Goal: Task Accomplishment & Management: Use online tool/utility

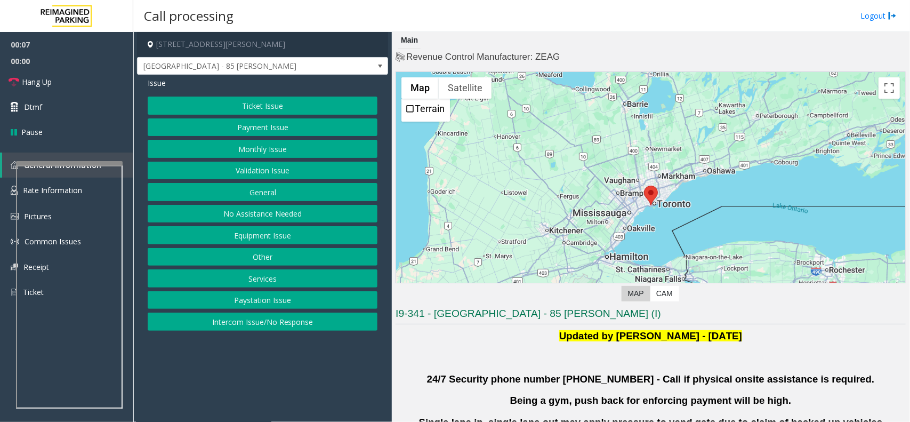
click at [275, 172] on button "Validation Issue" at bounding box center [263, 170] width 230 height 18
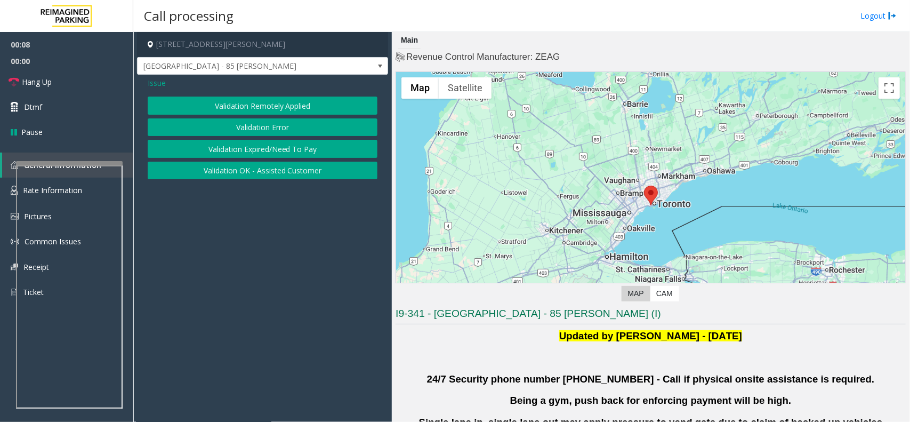
click at [270, 123] on button "Validation Error" at bounding box center [263, 127] width 230 height 18
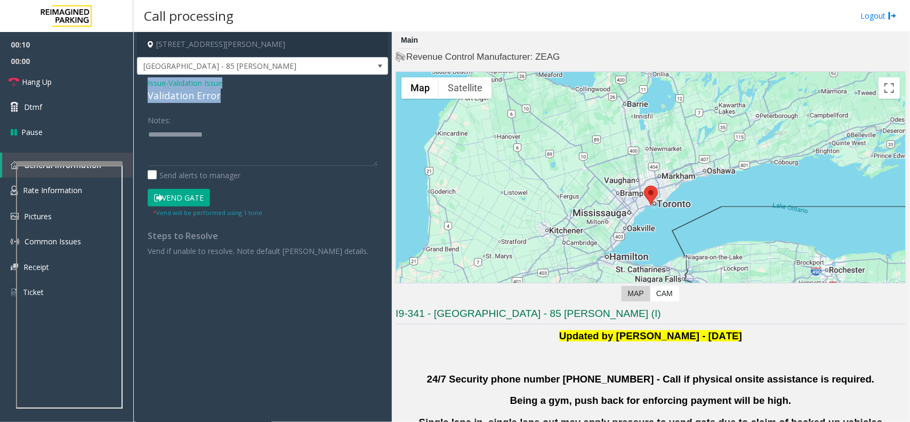
drag, startPoint x: 206, startPoint y: 99, endPoint x: 166, endPoint y: 83, distance: 42.5
click at [148, 86] on div "Issue - Validation Issue Validation Error" at bounding box center [263, 90] width 230 height 26
click at [219, 150] on textarea at bounding box center [263, 146] width 230 height 40
click at [238, 155] on textarea at bounding box center [263, 146] width 230 height 40
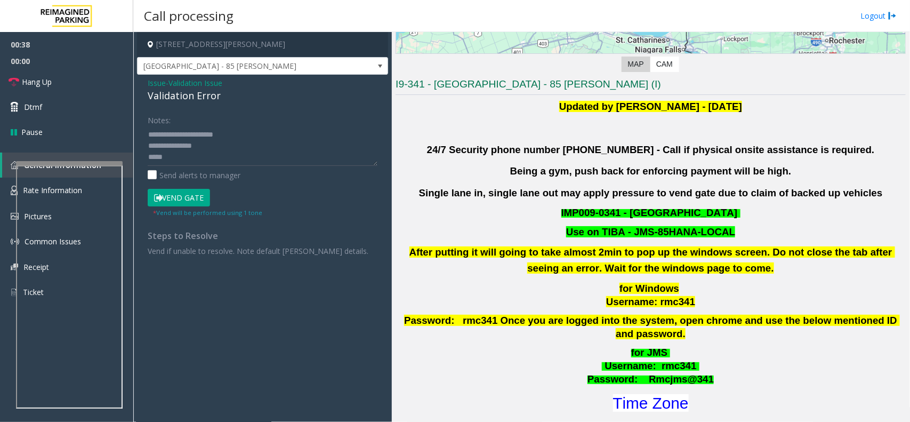
scroll to position [266, 0]
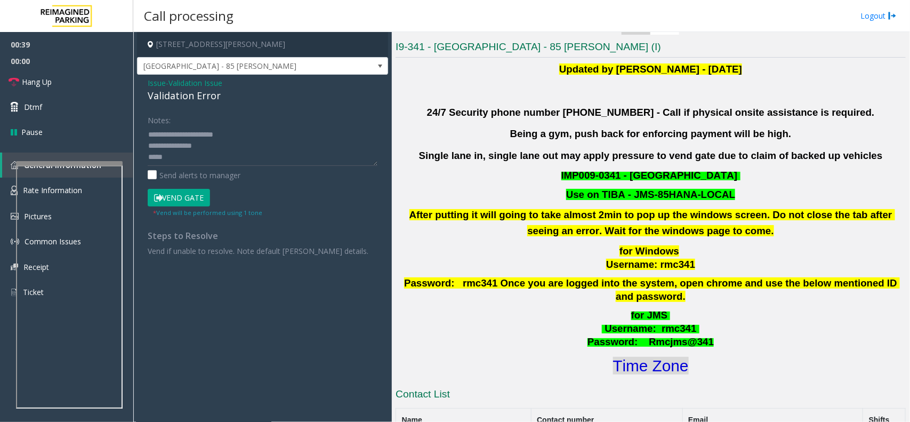
click at [662, 356] on font "Time Zone" at bounding box center [651, 365] width 76 height 18
drag, startPoint x: 216, startPoint y: 136, endPoint x: 222, endPoint y: 142, distance: 7.9
click at [217, 136] on textarea at bounding box center [263, 146] width 230 height 40
type textarea "**********"
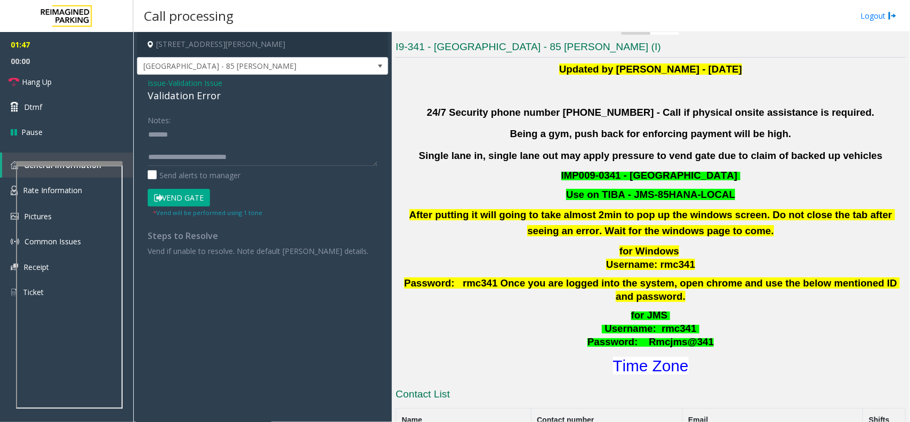
click at [189, 196] on button "Vend Gate" at bounding box center [179, 198] width 62 height 18
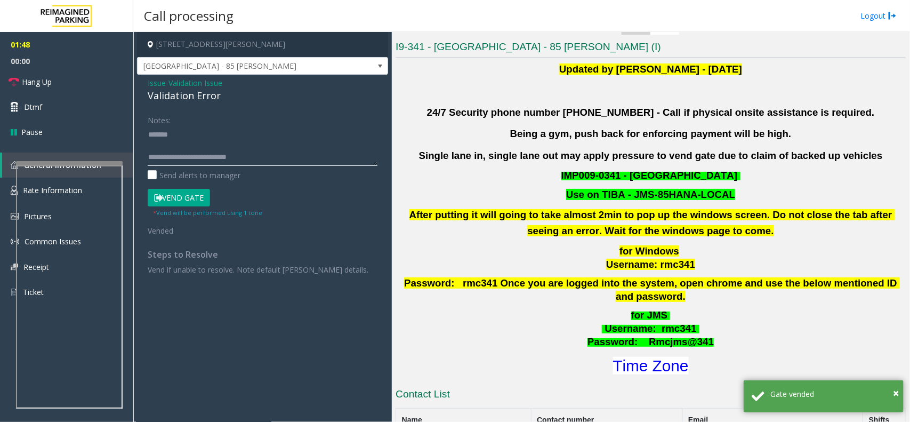
click at [272, 156] on textarea at bounding box center [263, 146] width 230 height 40
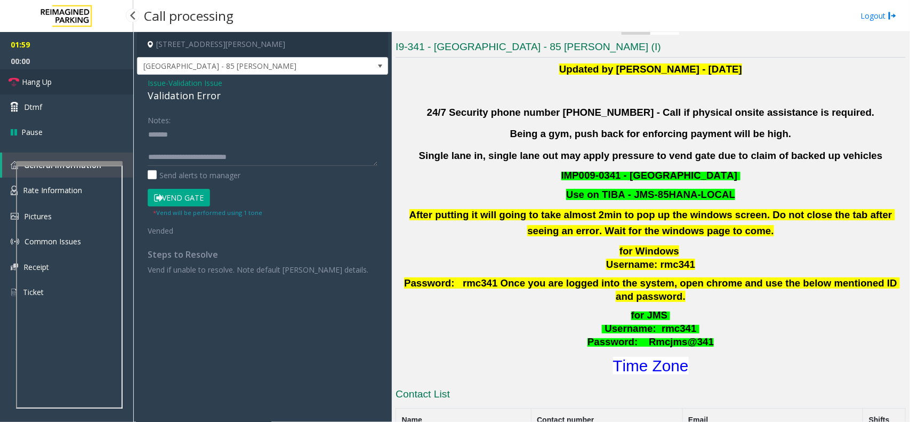
click at [39, 76] on span "Hang Up" at bounding box center [37, 81] width 30 height 11
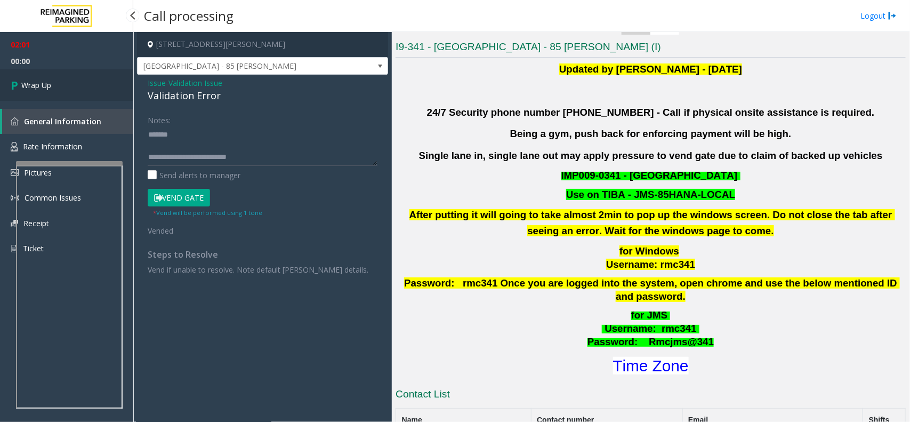
click at [39, 76] on link "Wrap Up" at bounding box center [66, 84] width 133 height 31
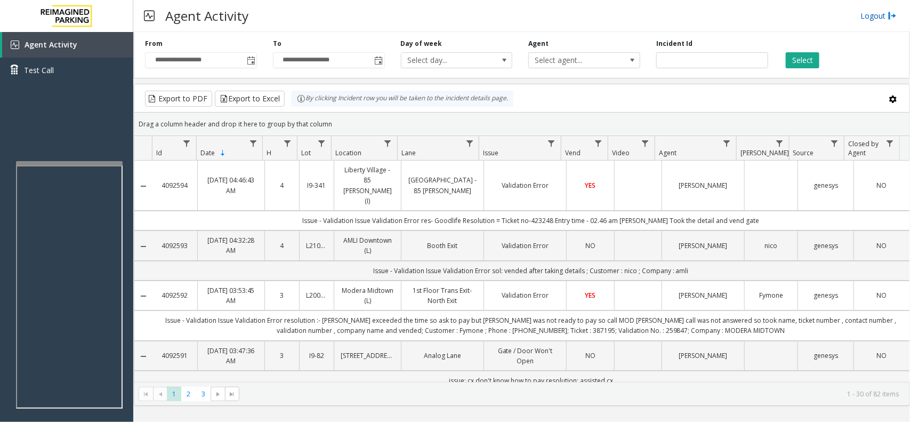
click at [883, 13] on link "Logout" at bounding box center [878, 15] width 36 height 11
